Goal: Task Accomplishment & Management: Use online tool/utility

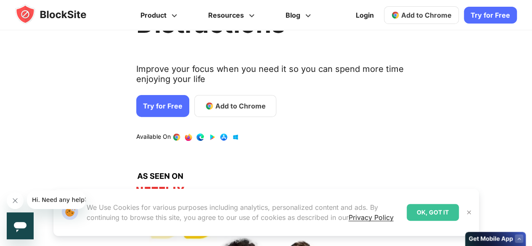
scroll to position [122, 0]
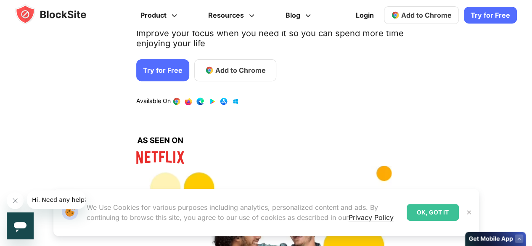
click at [420, 13] on span "Add to Chrome" at bounding box center [426, 15] width 50 height 8
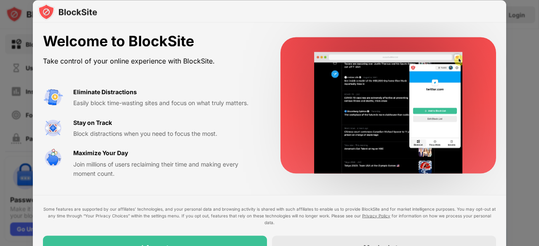
drag, startPoint x: 538, startPoint y: 75, endPoint x: 538, endPoint y: 133, distance: 58.5
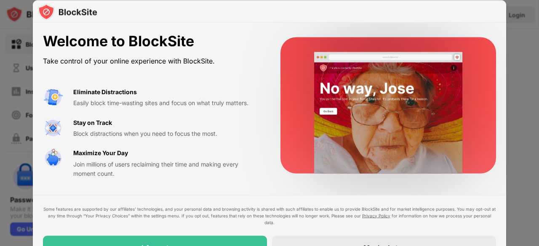
click at [538, 133] on div at bounding box center [269, 123] width 539 height 246
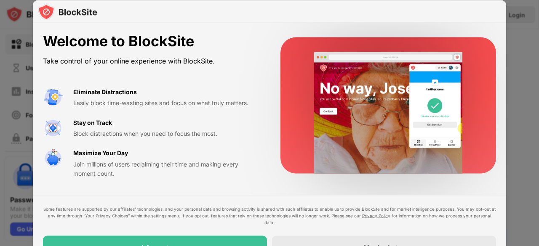
click at [524, 108] on div at bounding box center [269, 123] width 539 height 246
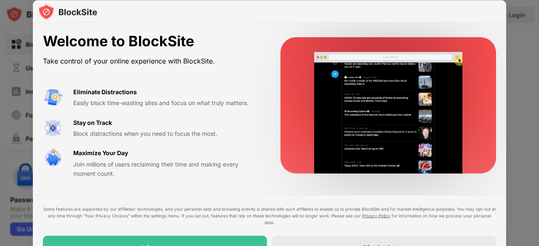
click at [538, 96] on div at bounding box center [269, 123] width 539 height 246
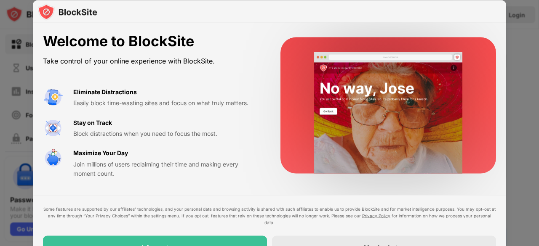
drag, startPoint x: 538, startPoint y: 96, endPoint x: 533, endPoint y: 240, distance: 143.6
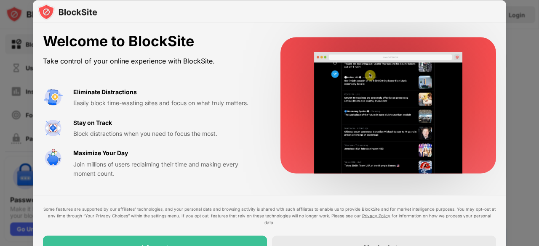
click at [533, 240] on div at bounding box center [269, 123] width 539 height 246
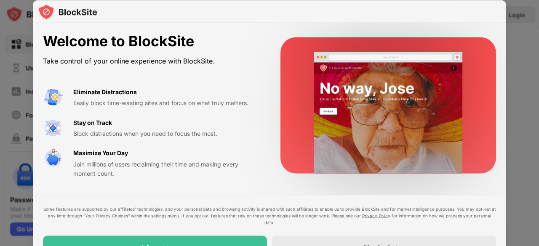
click at [536, 225] on div at bounding box center [269, 123] width 539 height 246
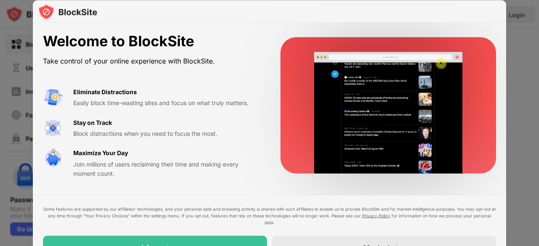
drag, startPoint x: 537, startPoint y: 192, endPoint x: 534, endPoint y: 225, distance: 32.9
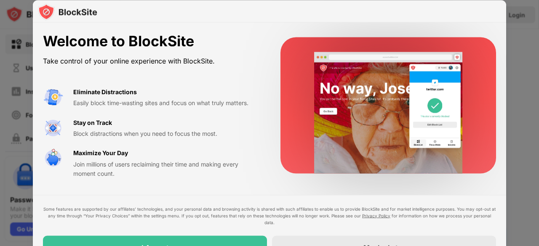
click at [534, 225] on div at bounding box center [269, 123] width 539 height 246
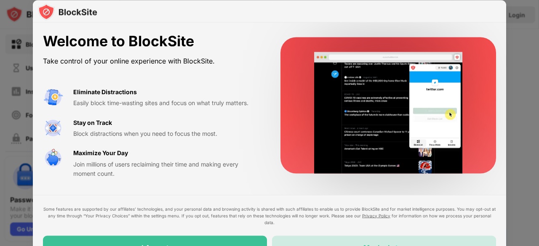
click at [344, 240] on div "Maybe Later" at bounding box center [384, 248] width 224 height 24
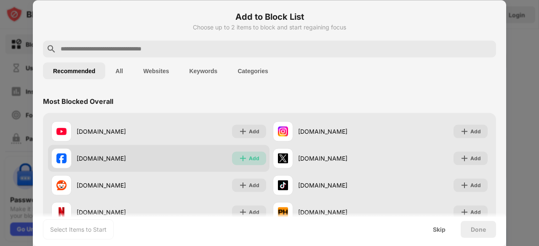
click at [239, 158] on img at bounding box center [243, 158] width 8 height 8
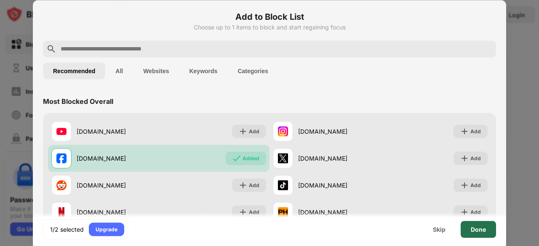
click at [473, 227] on div "Done" at bounding box center [477, 229] width 15 height 7
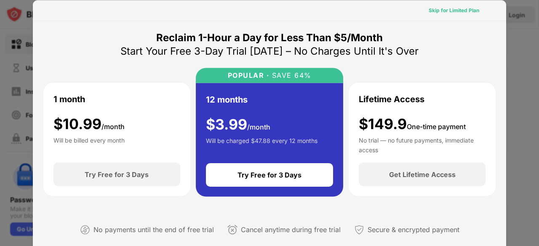
click at [464, 8] on div "Skip for Limited Plan" at bounding box center [453, 10] width 50 height 8
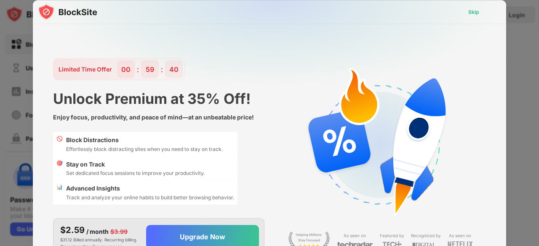
click at [464, 8] on div "Skip" at bounding box center [473, 11] width 24 height 13
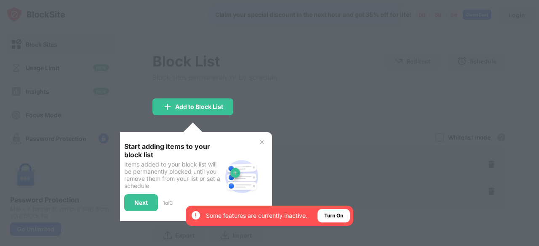
click at [260, 140] on img at bounding box center [261, 142] width 7 height 7
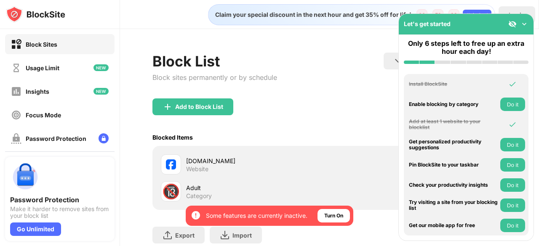
click at [515, 20] on img at bounding box center [512, 24] width 8 height 8
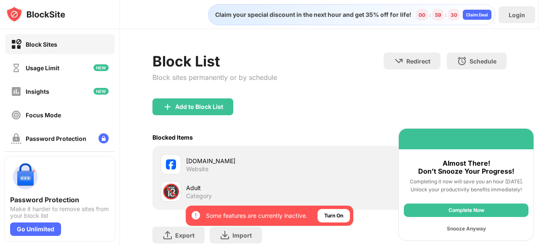
click at [464, 226] on div "Snooze Anyway" at bounding box center [465, 228] width 125 height 13
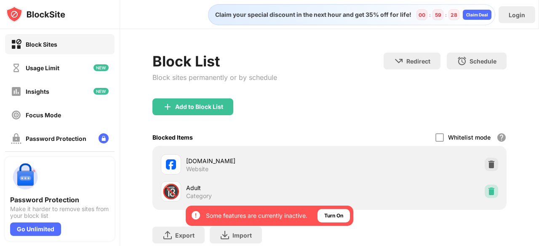
click at [487, 194] on img at bounding box center [491, 191] width 8 height 8
